Goal: Task Accomplishment & Management: Complete application form

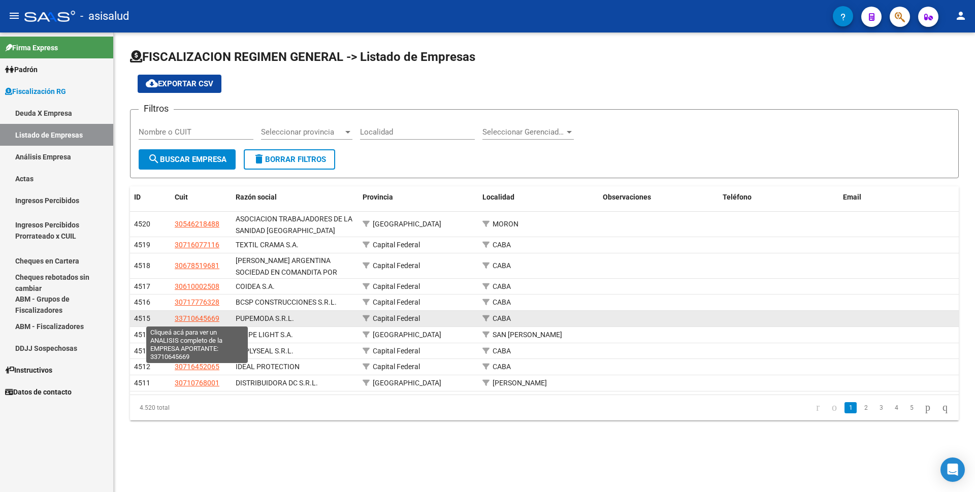
click at [209, 318] on span "33710645669" at bounding box center [197, 318] width 45 height 8
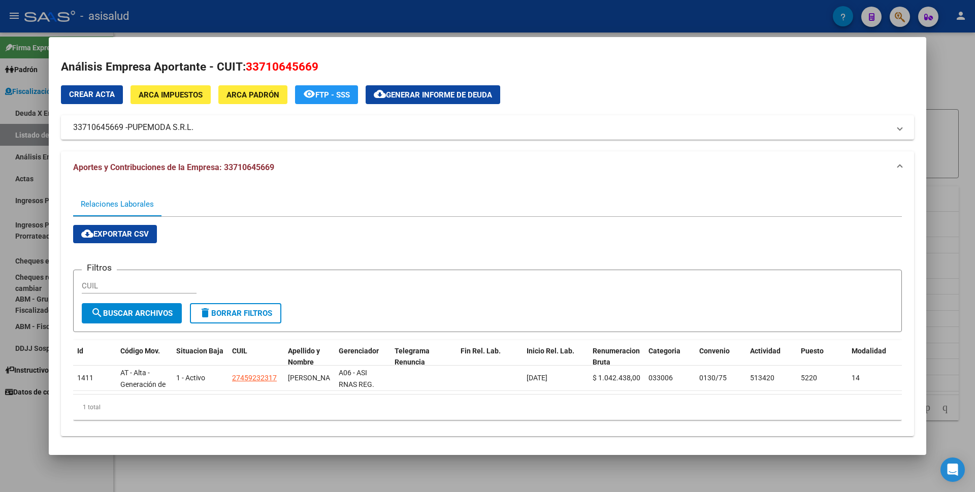
click at [0, 441] on div at bounding box center [487, 246] width 975 height 492
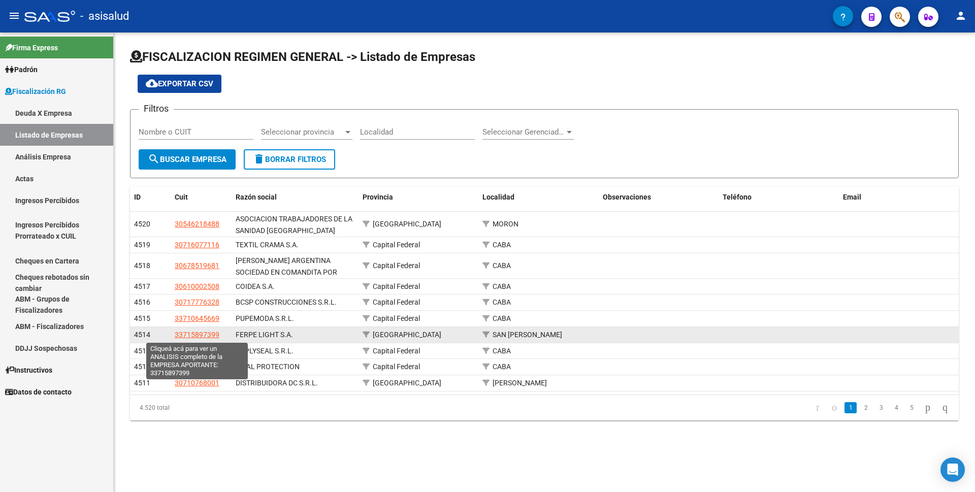
click at [192, 336] on span "33715897399" at bounding box center [197, 334] width 45 height 8
type textarea "33715897399"
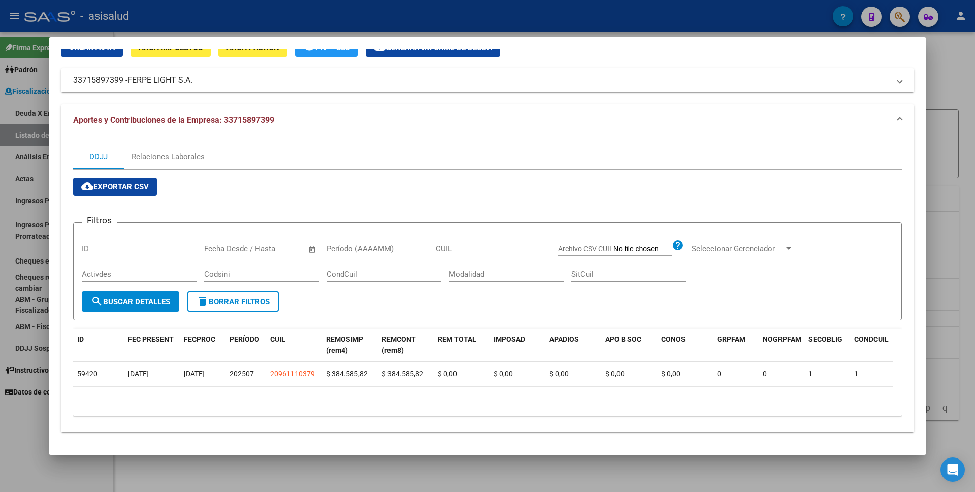
click at [8, 420] on div at bounding box center [487, 246] width 975 height 492
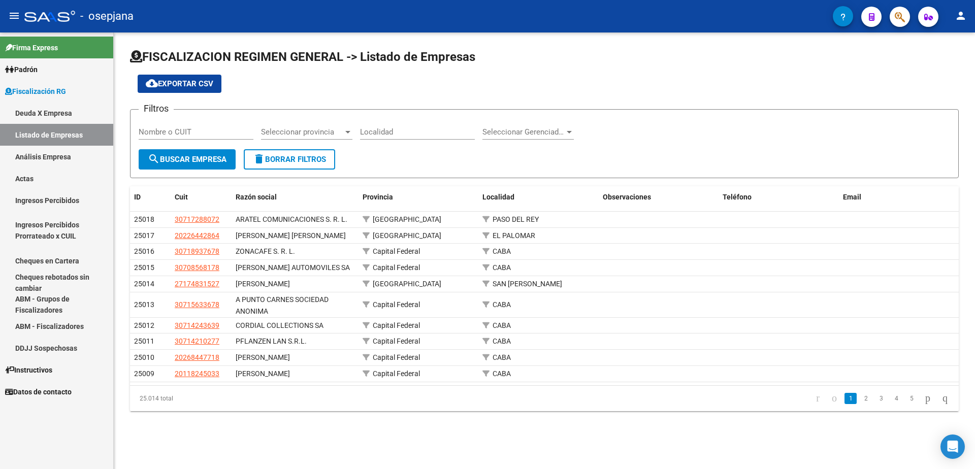
click at [55, 161] on link "Análisis Empresa" at bounding box center [56, 157] width 113 height 22
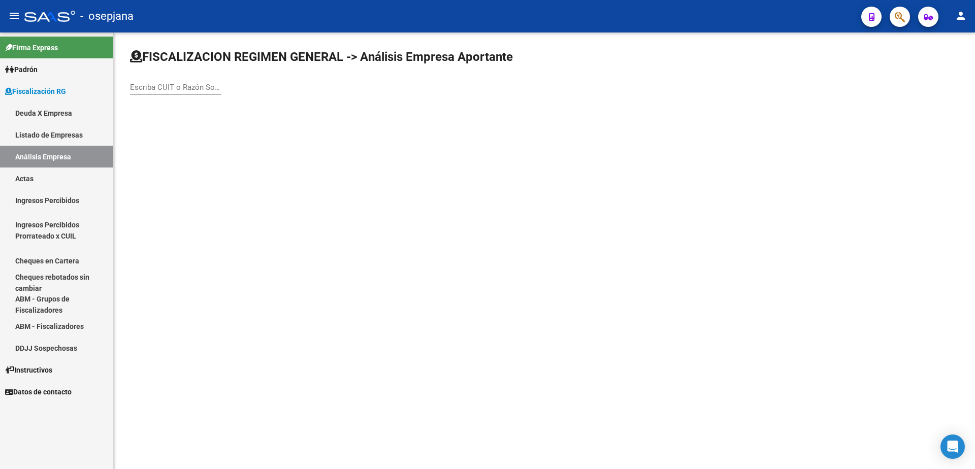
click at [191, 86] on input "Escriba CUIT o Razón Social para buscar" at bounding box center [175, 87] width 91 height 9
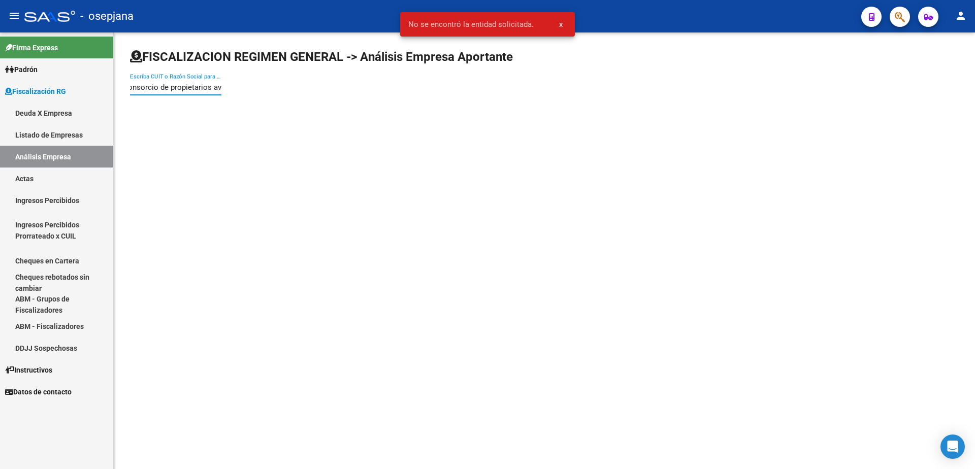
scroll to position [0, 10]
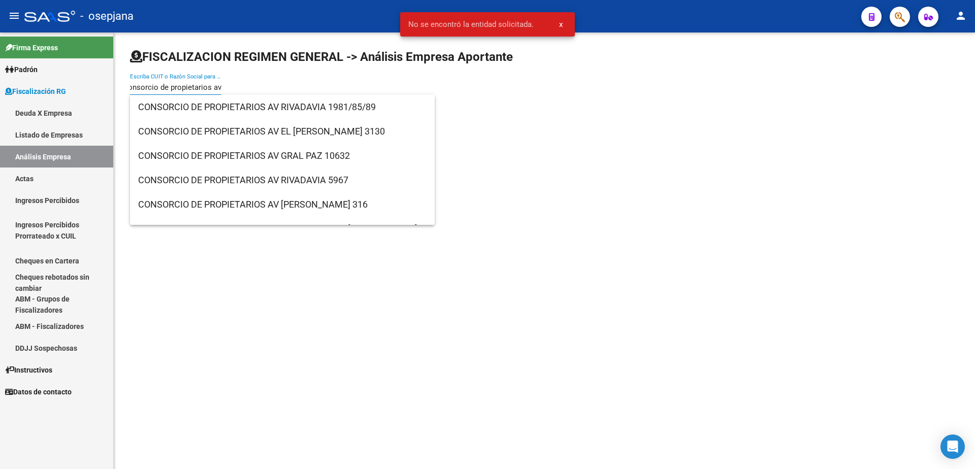
type input "consorcio de propietarios av"
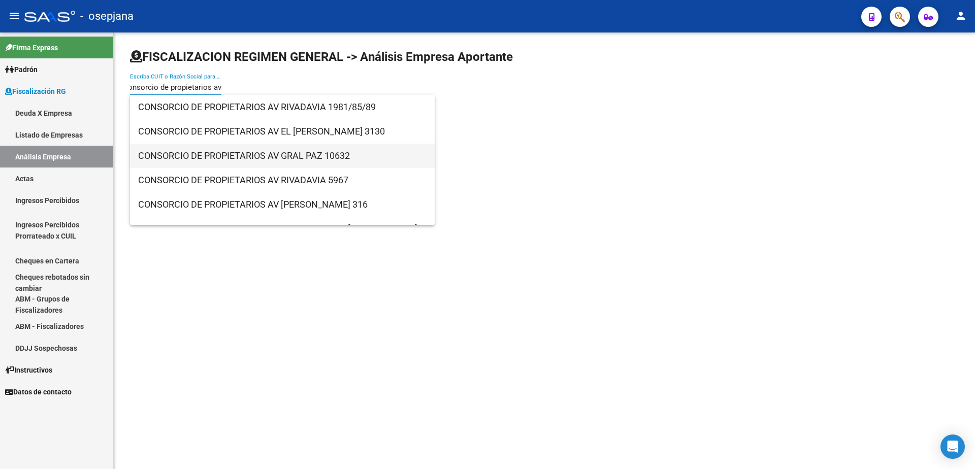
click at [333, 162] on span "CONSORCIO DE PROPIETARIOS AV GRAL PAZ 10632" at bounding box center [282, 156] width 288 height 24
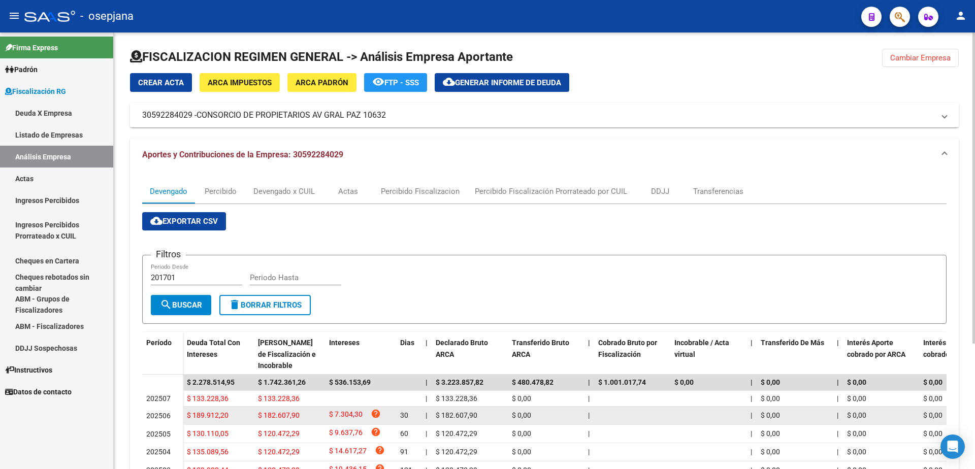
scroll to position [152, 0]
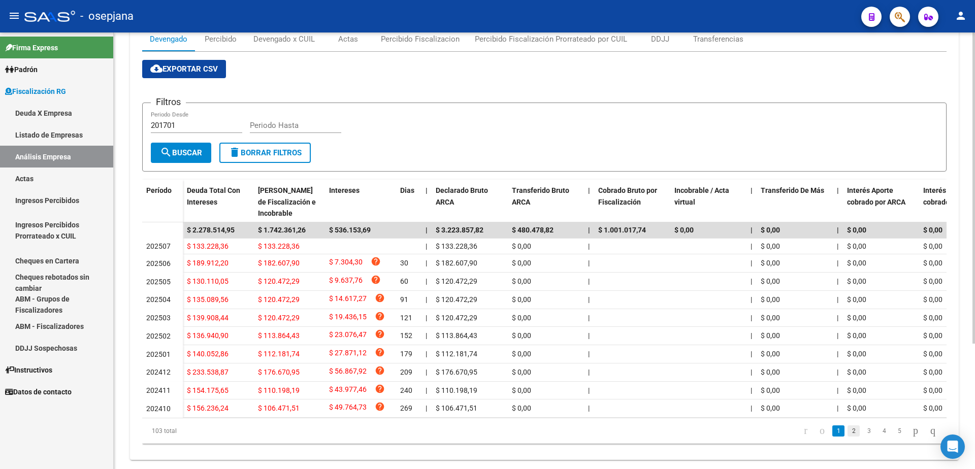
click at [847, 437] on link "2" at bounding box center [853, 430] width 12 height 11
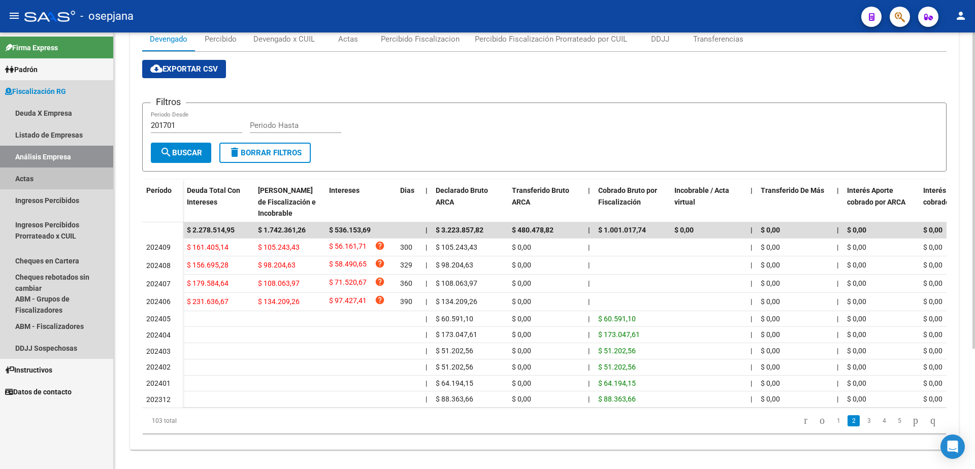
click at [36, 180] on link "Actas" at bounding box center [56, 179] width 113 height 22
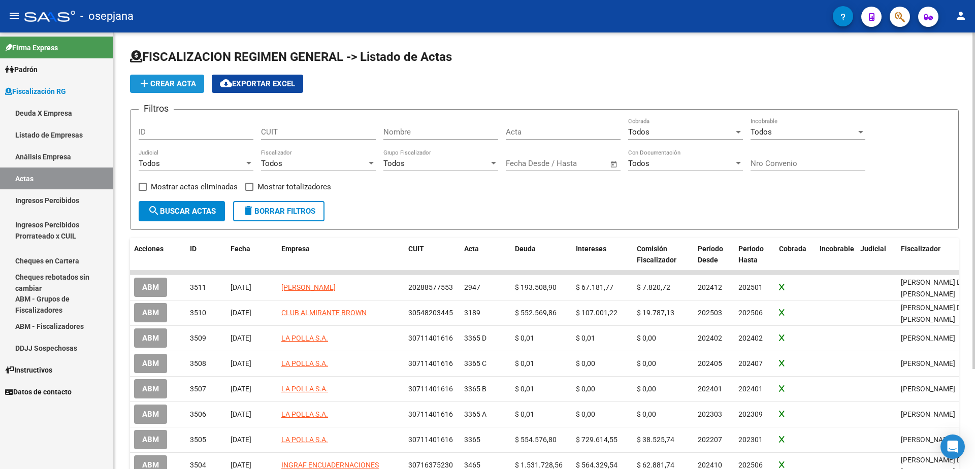
click at [161, 88] on button "add Crear Acta" at bounding box center [167, 84] width 74 height 18
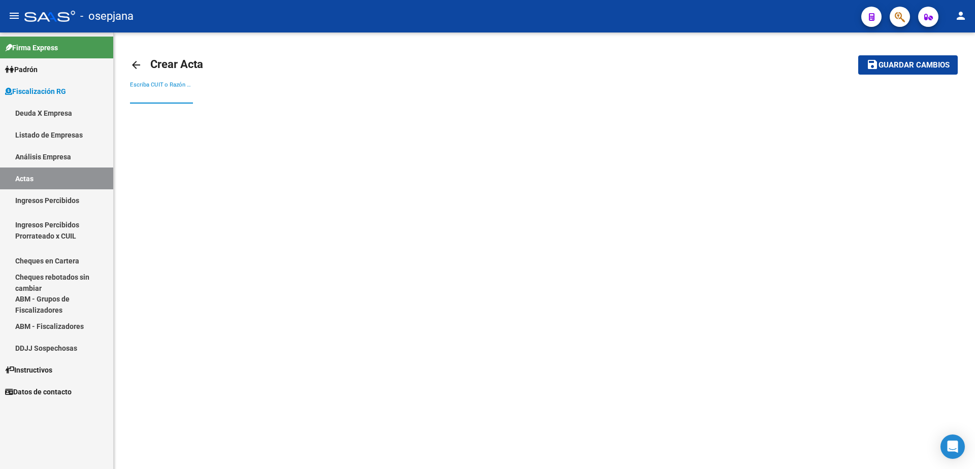
click at [158, 97] on input "Escriba CUIT o Razón Social para buscar" at bounding box center [161, 95] width 63 height 9
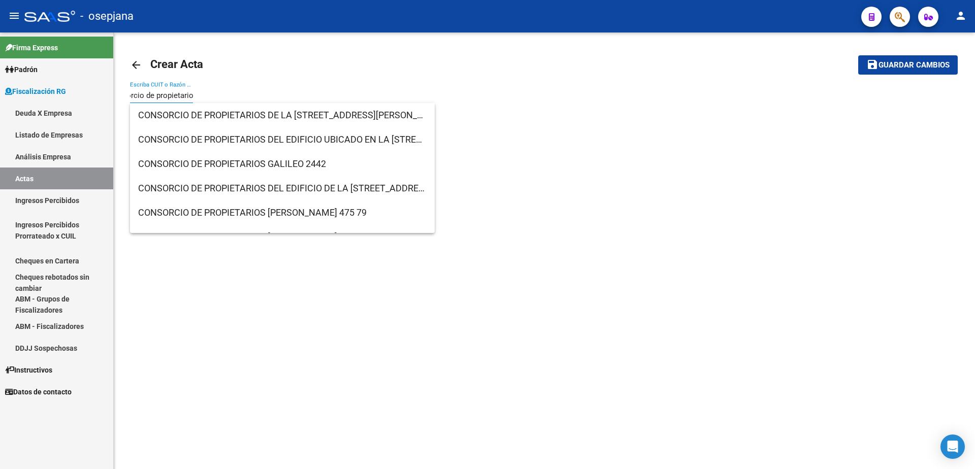
scroll to position [0, 24]
type input "consorcio de propietarios av"
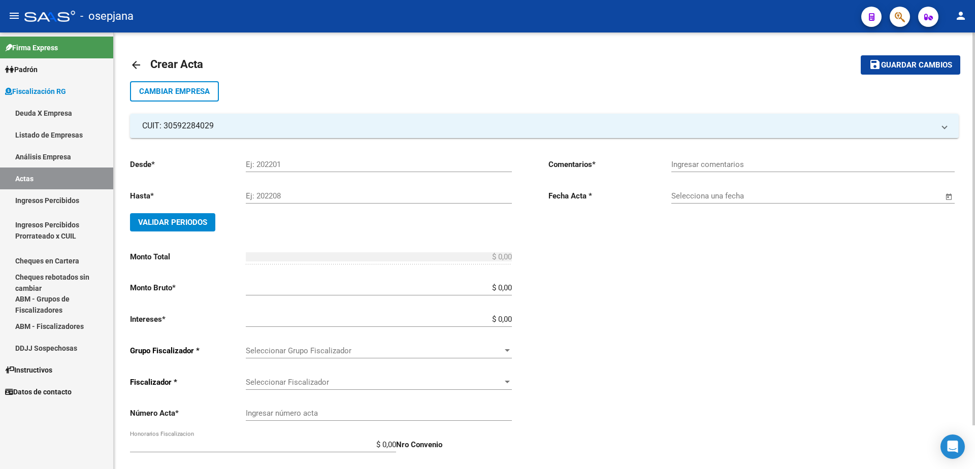
click at [347, 167] on input "Ej: 202201" at bounding box center [379, 164] width 266 height 9
type input "202406"
click at [274, 195] on input "Ej: 202208" at bounding box center [379, 195] width 266 height 9
type input "202506"
click at [164, 223] on span "Validar Periodos" at bounding box center [172, 222] width 69 height 9
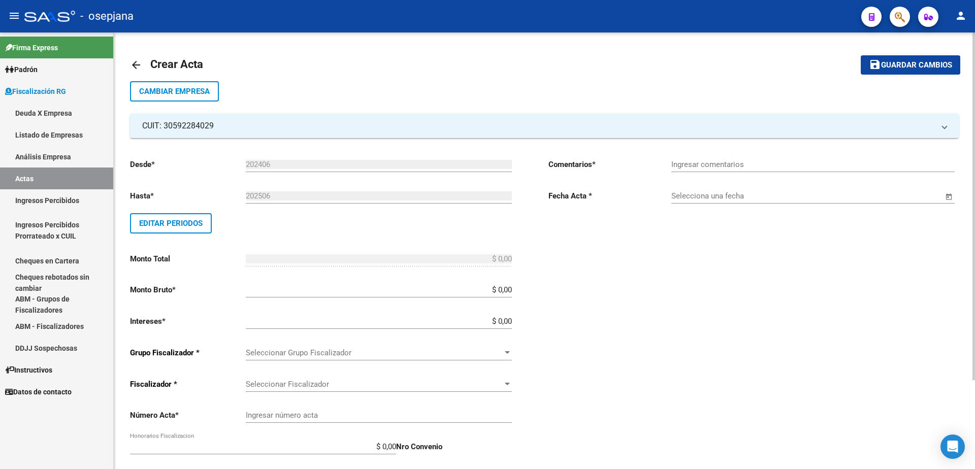
click at [511, 290] on input "$ 0,00" at bounding box center [379, 289] width 266 height 9
type input "$ 1.609.132,88"
click at [511, 321] on input "$ 0,00" at bounding box center [379, 321] width 266 height 9
type input "$ 540.444,61"
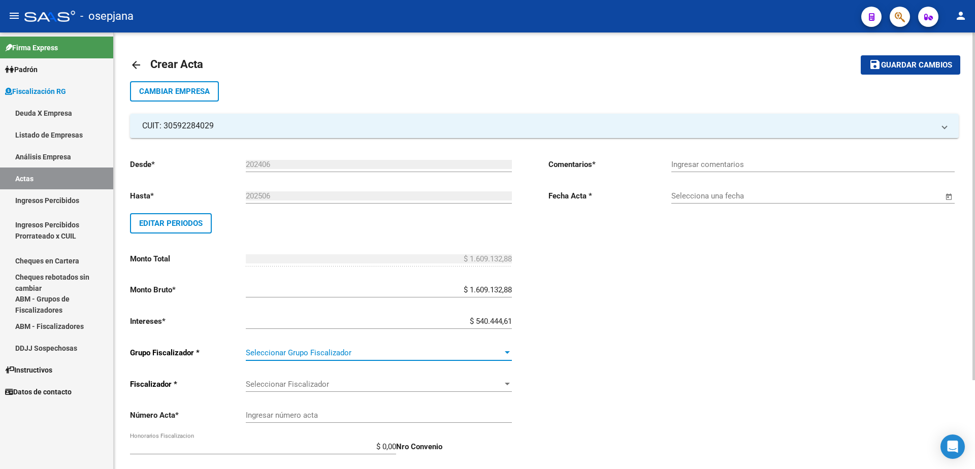
type input "$ 2.149.577,49"
click at [506, 352] on div at bounding box center [507, 352] width 5 height 3
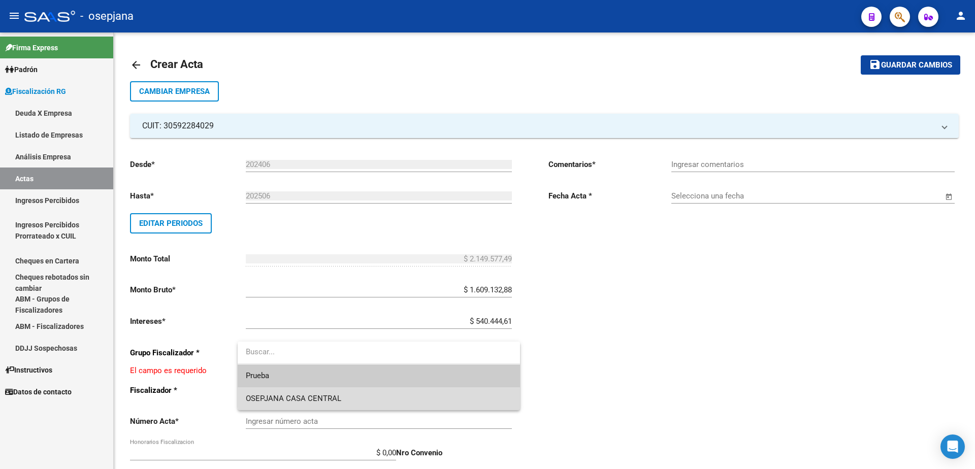
click at [438, 393] on span "OSEPJANA CASA CENTRAL" at bounding box center [379, 398] width 266 height 23
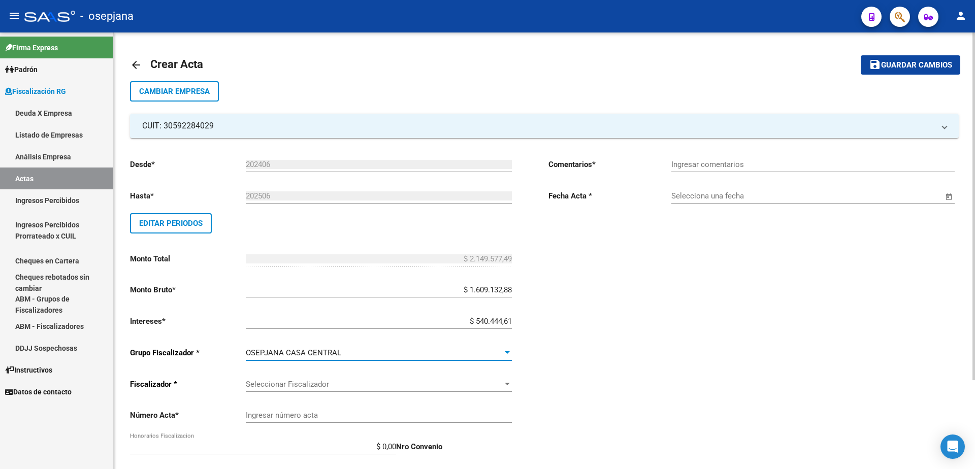
click at [429, 381] on span "Seleccionar Fiscalizador" at bounding box center [374, 384] width 257 height 9
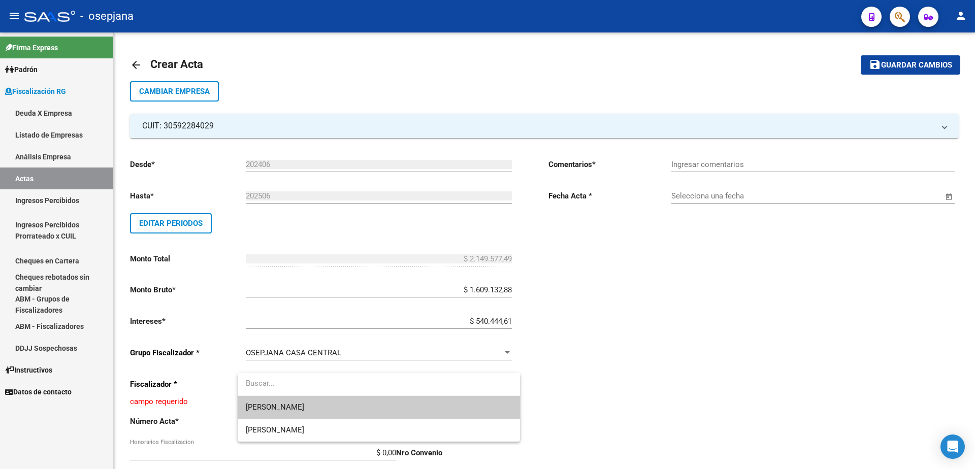
click at [391, 405] on span "Lautaro" at bounding box center [379, 407] width 266 height 23
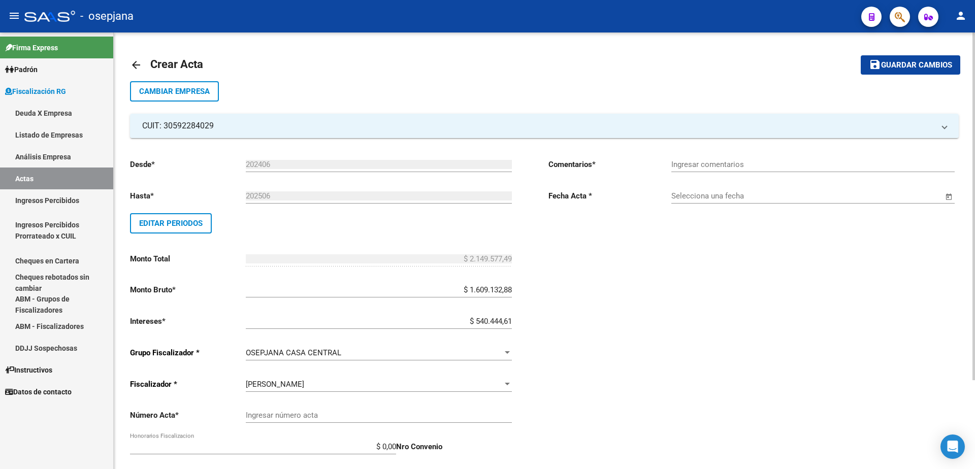
click at [391, 410] on div "Ingresar número acta" at bounding box center [379, 412] width 266 height 22
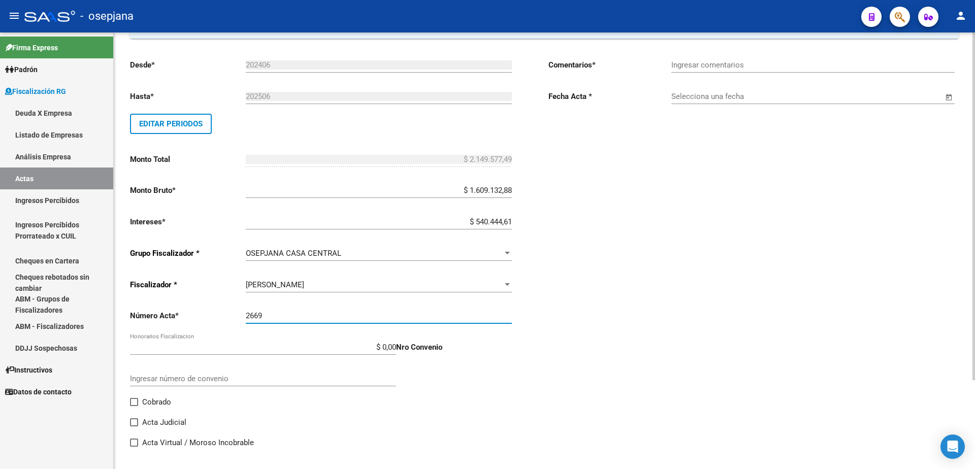
scroll to position [102, 0]
type input "2669"
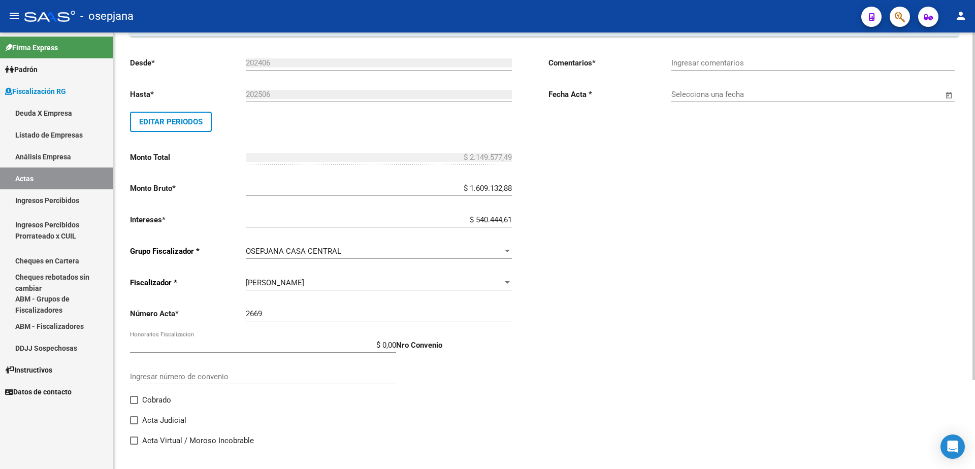
click at [397, 345] on p "Nro Convenio" at bounding box center [454, 345] width 116 height 11
click at [394, 345] on input "$ 0,00" at bounding box center [263, 345] width 266 height 9
type input "$ 214.957,75"
type input "$ 2.364.535,24"
click at [563, 340] on div "Comentarios * Ingresar comentarios Fecha Acta * Selecciona una fecha" at bounding box center [753, 252] width 410 height 406
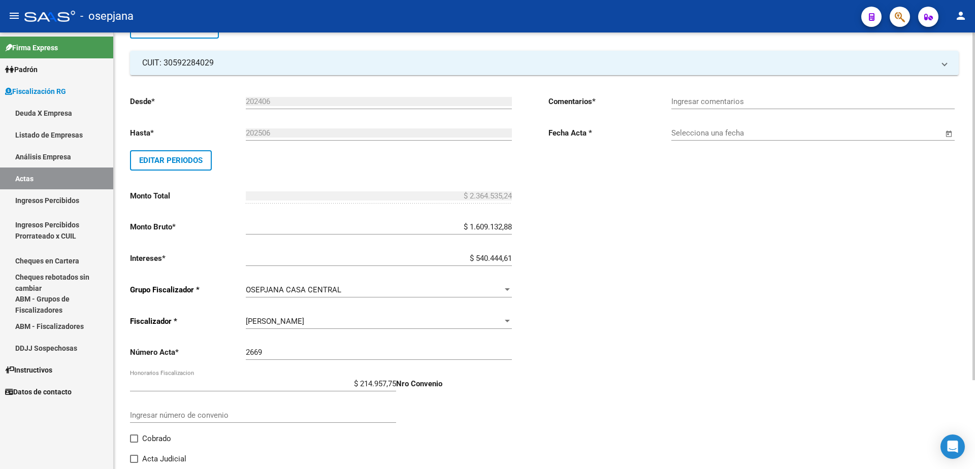
scroll to position [10, 0]
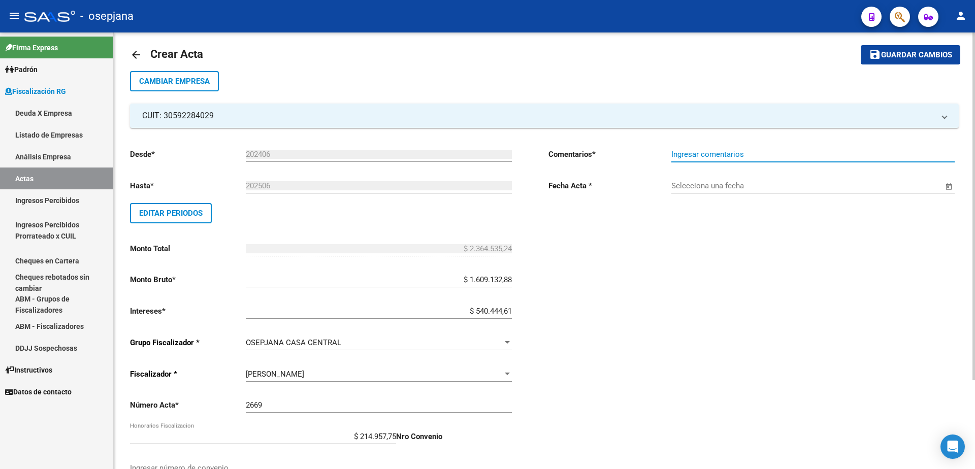
click at [749, 155] on input "Ingresar comentarios" at bounding box center [812, 154] width 283 height 9
type input "."
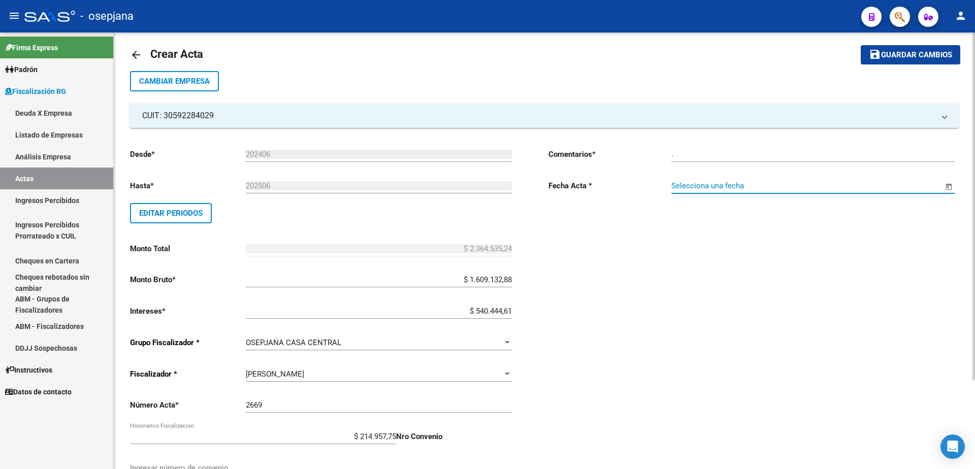
click at [758, 181] on input "Selecciona una fecha" at bounding box center [807, 185] width 272 height 9
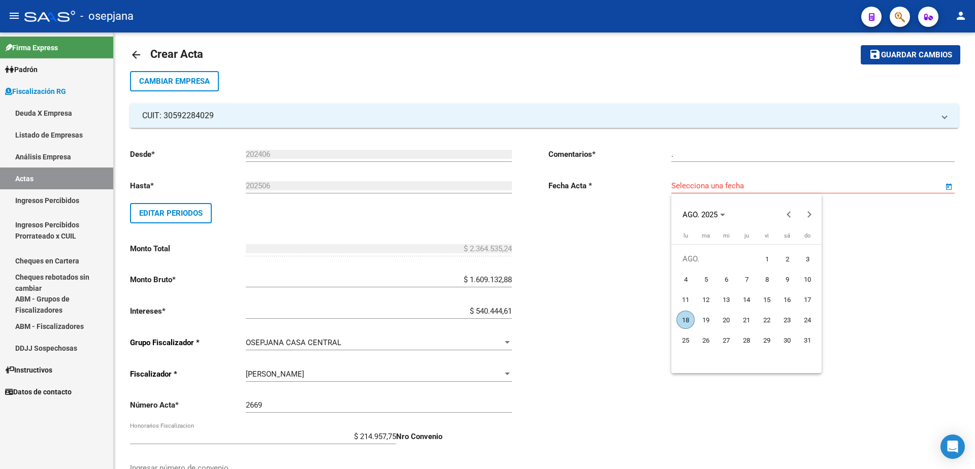
click at [686, 317] on span "18" at bounding box center [685, 320] width 18 height 18
type input "18/8/2025"
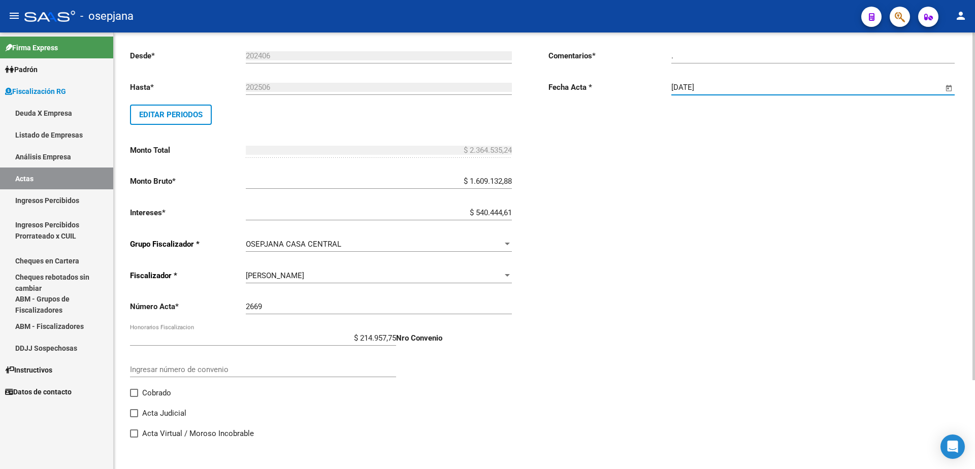
scroll to position [112, 0]
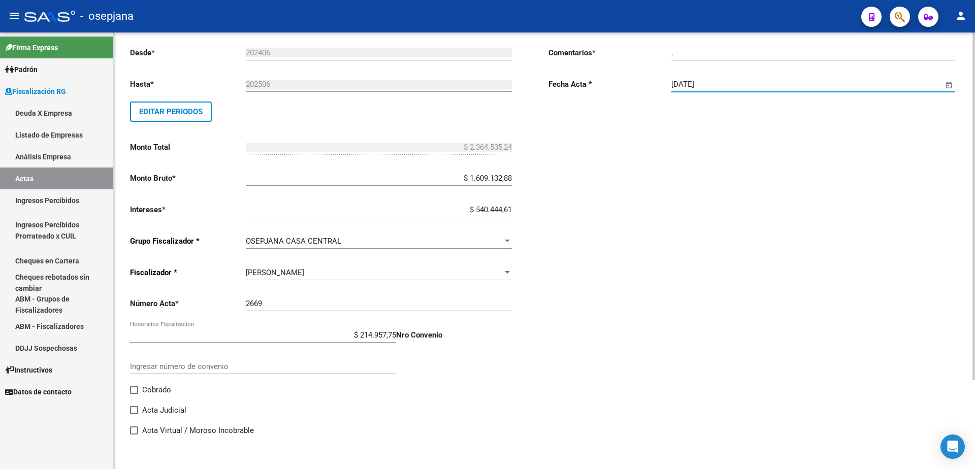
click at [130, 388] on span at bounding box center [134, 390] width 8 height 8
click at [134, 394] on input "Cobrado" at bounding box center [134, 394] width 1 height 1
checkbox input "true"
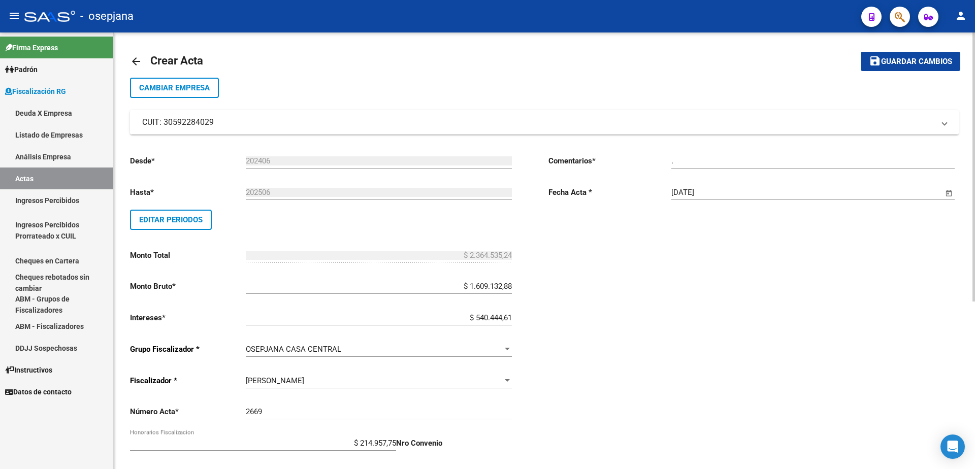
scroll to position [0, 0]
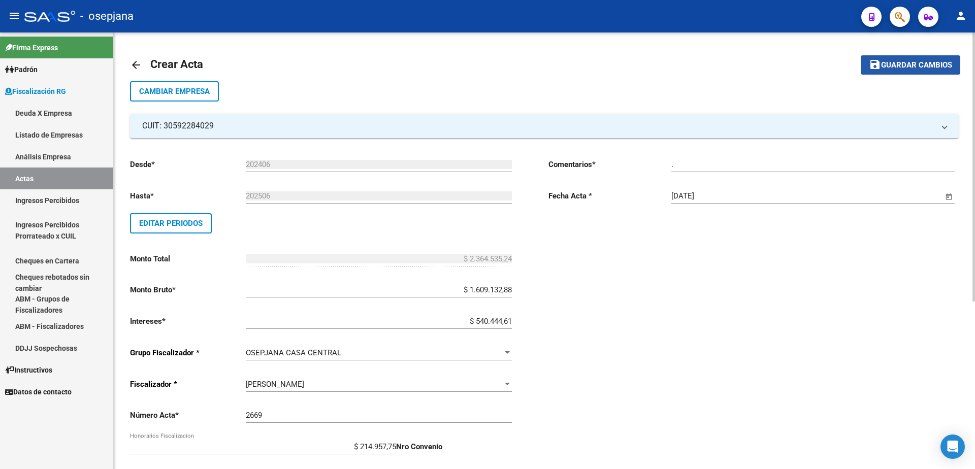
click at [949, 61] on span "Guardar cambios" at bounding box center [916, 65] width 71 height 9
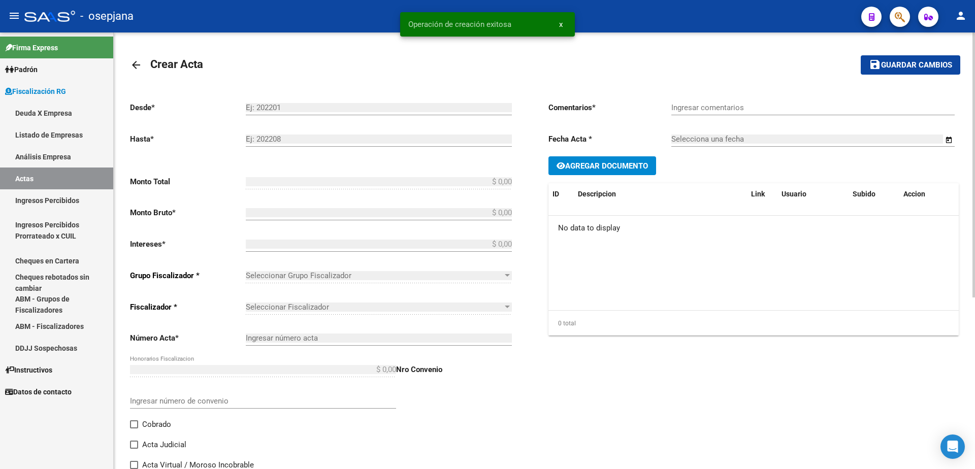
type input "202406"
type input "202506"
type input "$ 2.364.535,24"
type input "$ 1.609.132,88"
type input "$ 540.444,61"
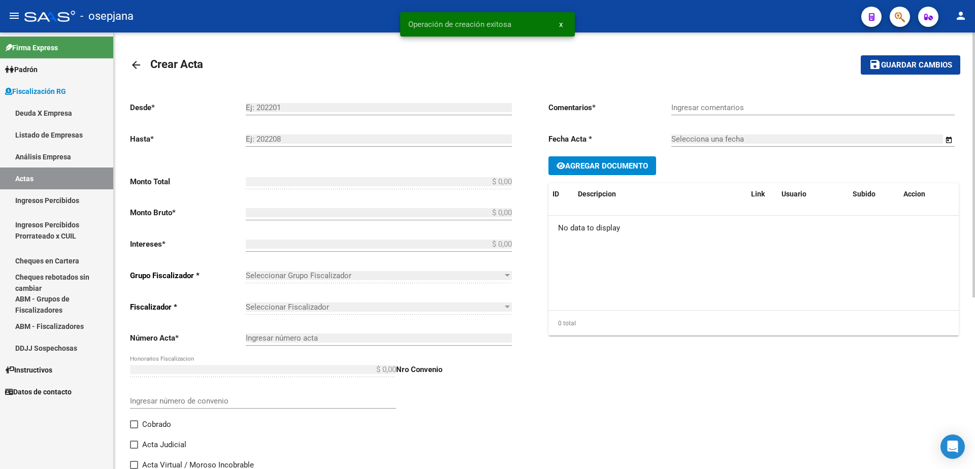
type input "2669"
type input "$ 214.957,75"
checkbox input "true"
type input "."
type input "18/8/2025"
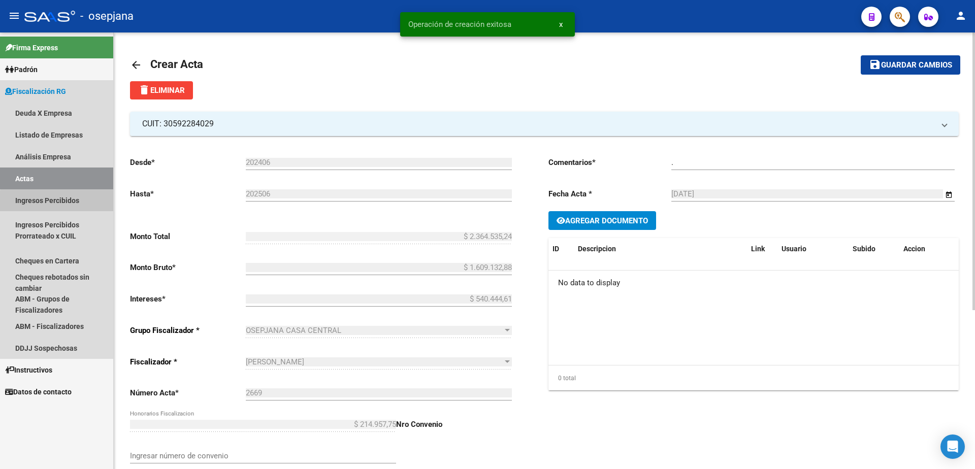
click at [70, 203] on link "Ingresos Percibidos" at bounding box center [56, 200] width 113 height 22
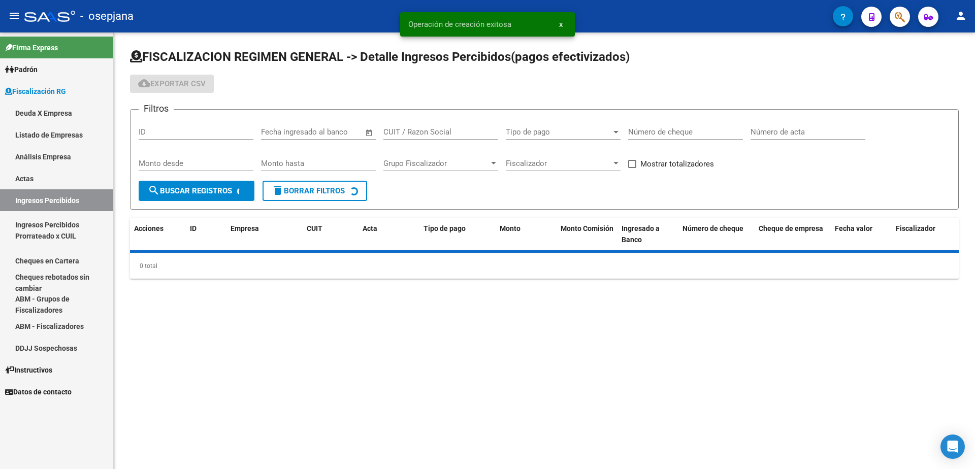
click at [68, 185] on link "Actas" at bounding box center [56, 179] width 113 height 22
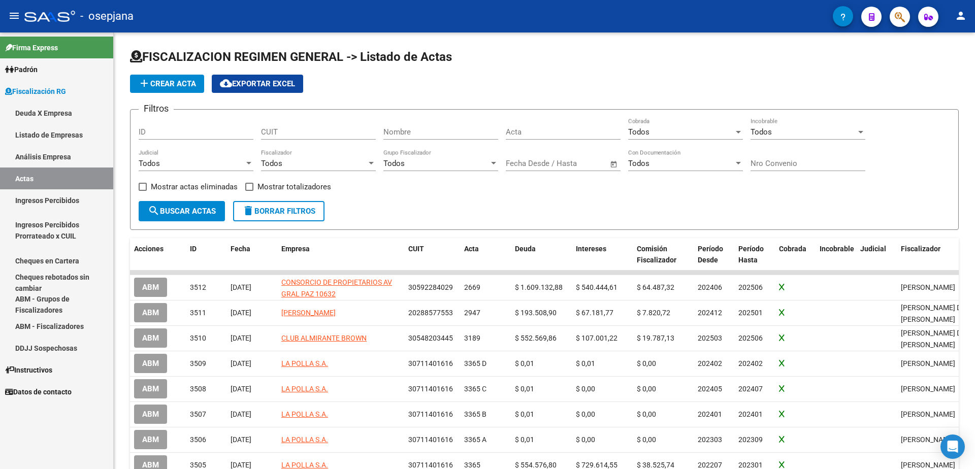
click at [44, 188] on link "Actas" at bounding box center [56, 179] width 113 height 22
click at [66, 161] on link "Análisis Empresa" at bounding box center [56, 157] width 113 height 22
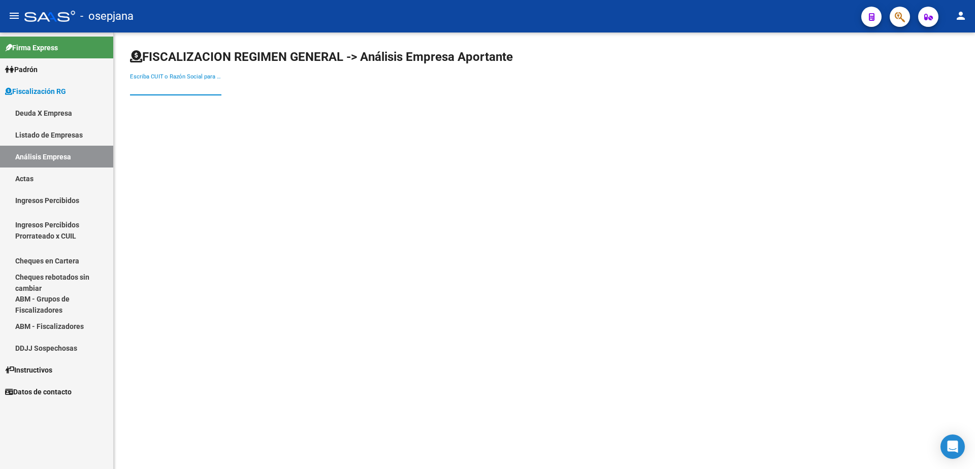
click at [205, 89] on input "Escriba CUIT o Razón Social para buscar" at bounding box center [175, 87] width 91 height 9
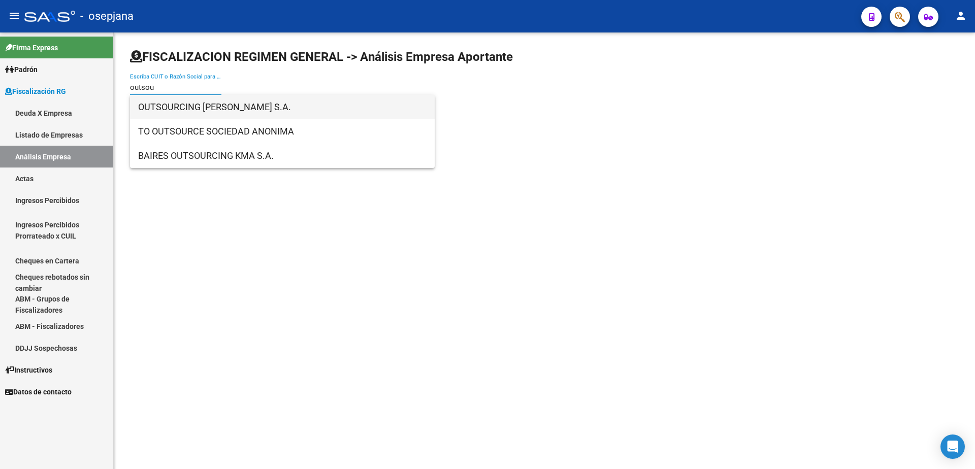
type input "outsou"
click at [212, 109] on span "OUTSOURCING DEL PLATA S.A." at bounding box center [282, 107] width 288 height 24
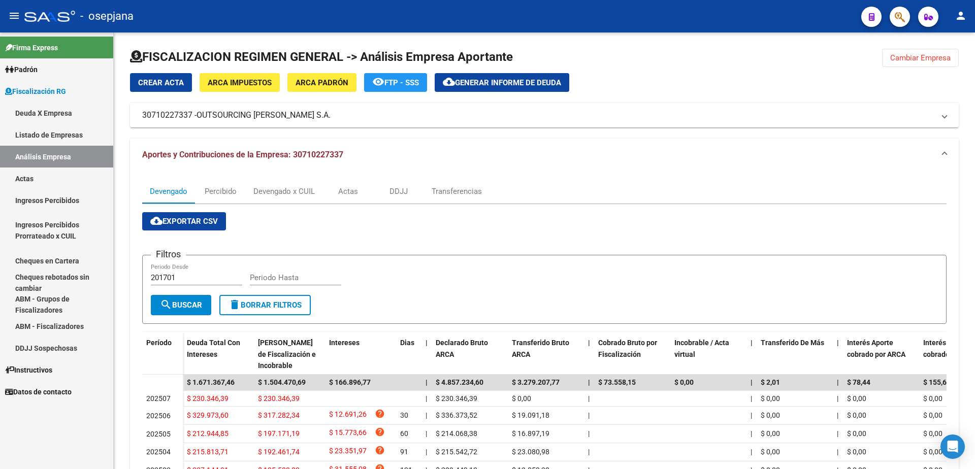
click at [28, 179] on link "Actas" at bounding box center [56, 179] width 113 height 22
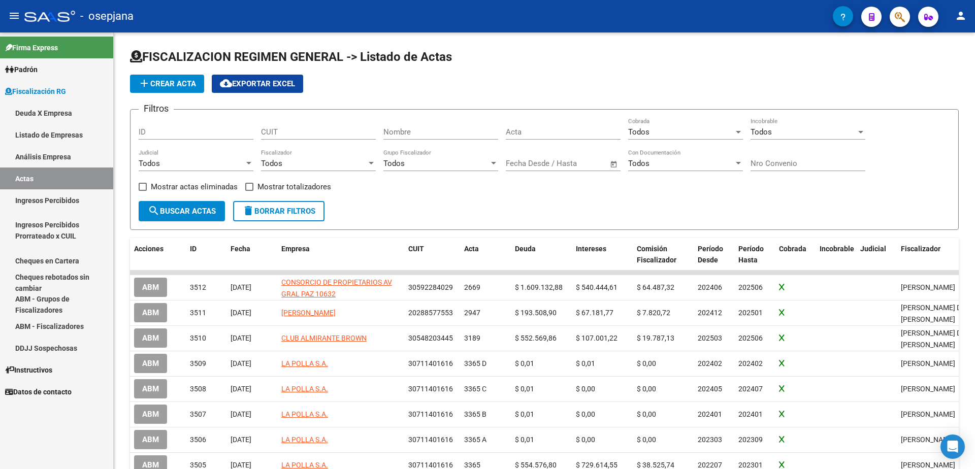
click at [70, 157] on link "Análisis Empresa" at bounding box center [56, 157] width 113 height 22
